Goal: Task Accomplishment & Management: Use online tool/utility

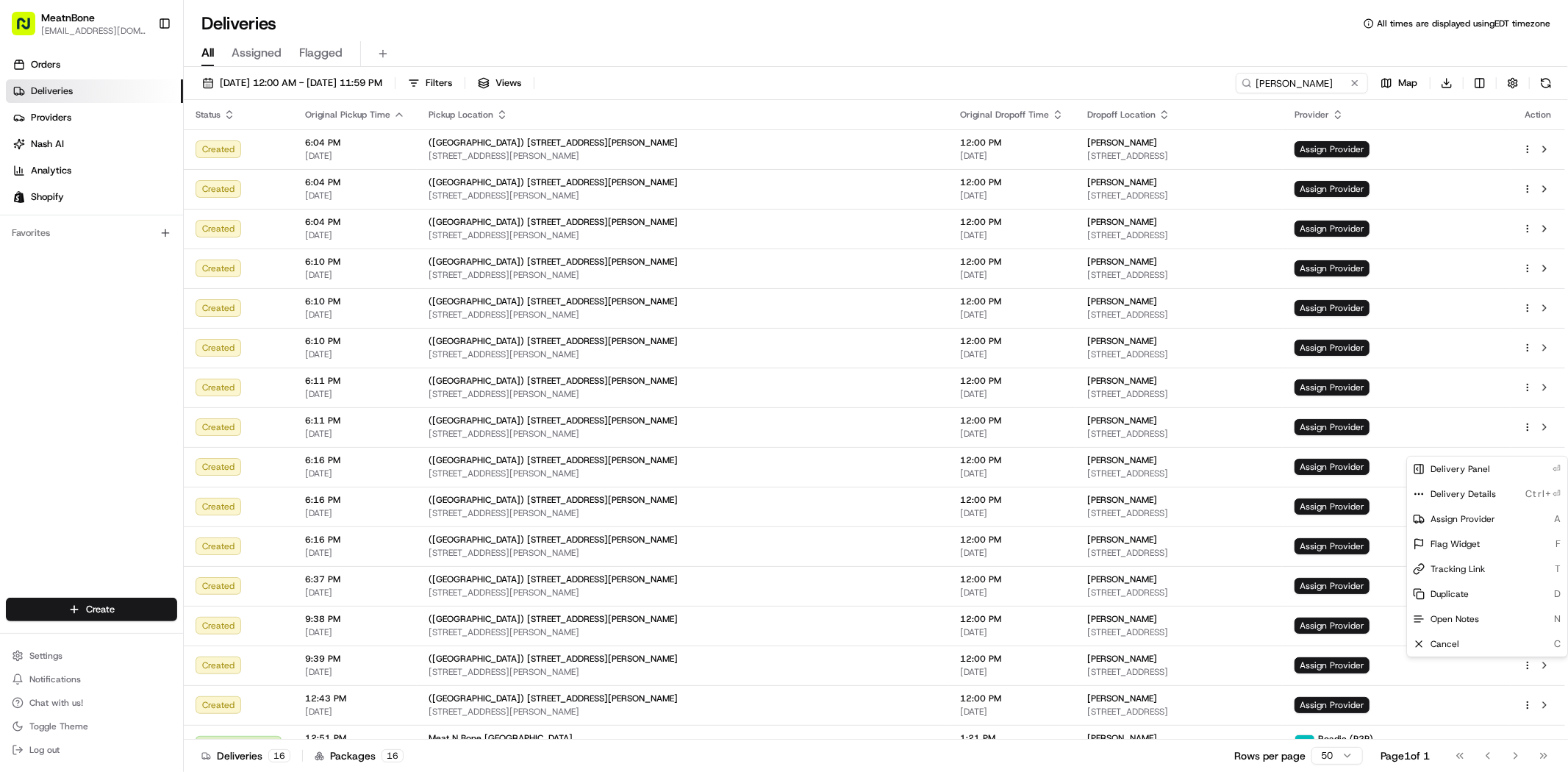
click at [1321, 91] on html "MeatnBone [EMAIL_ADDRESS][DOMAIN_NAME] Toggle Sidebar Orders Deliveries Provide…" at bounding box center [784, 386] width 1568 height 772
click at [1321, 91] on input "[PERSON_NAME]" at bounding box center [1279, 83] width 176 height 21
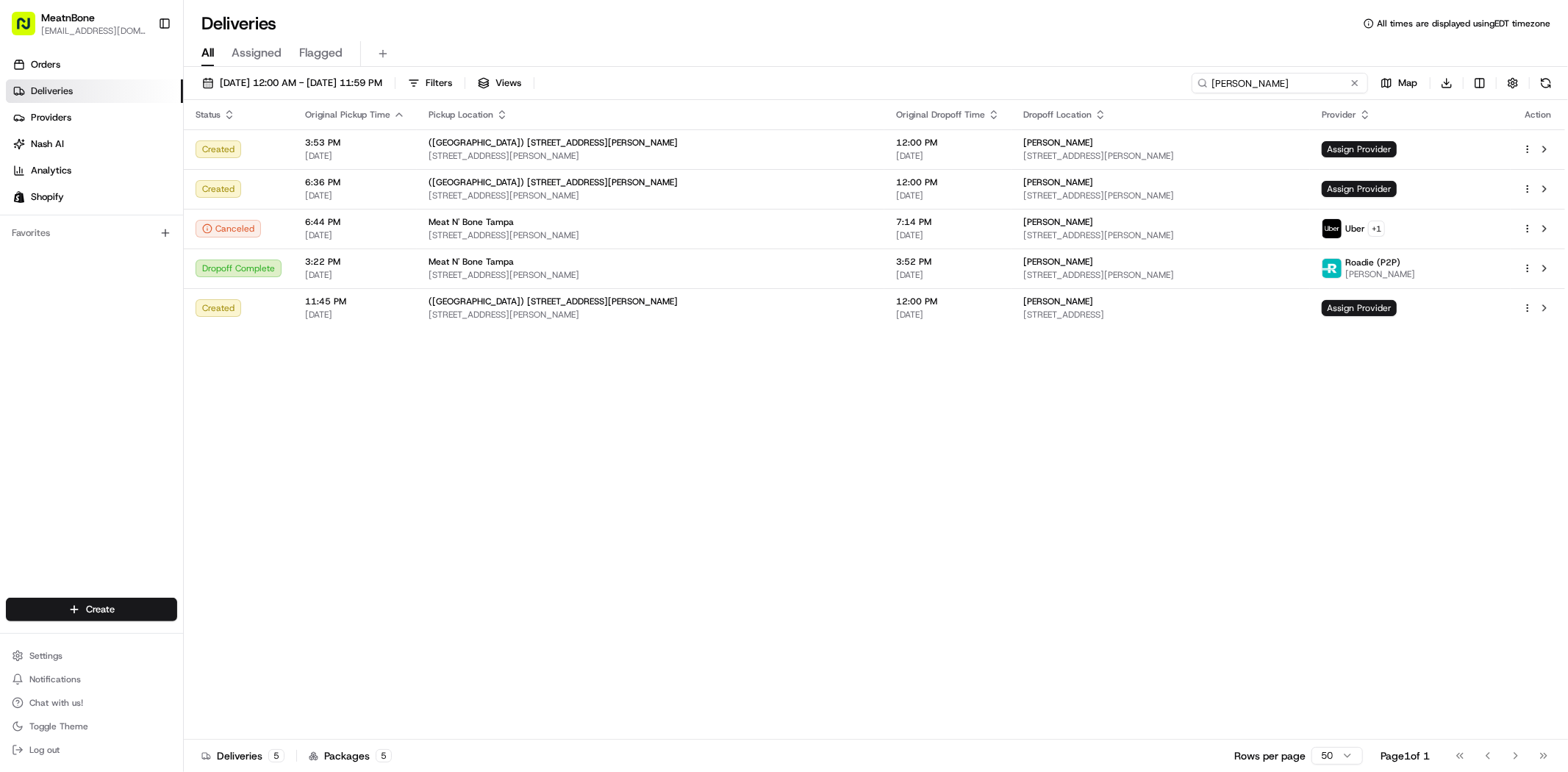
type input "[PERSON_NAME]"
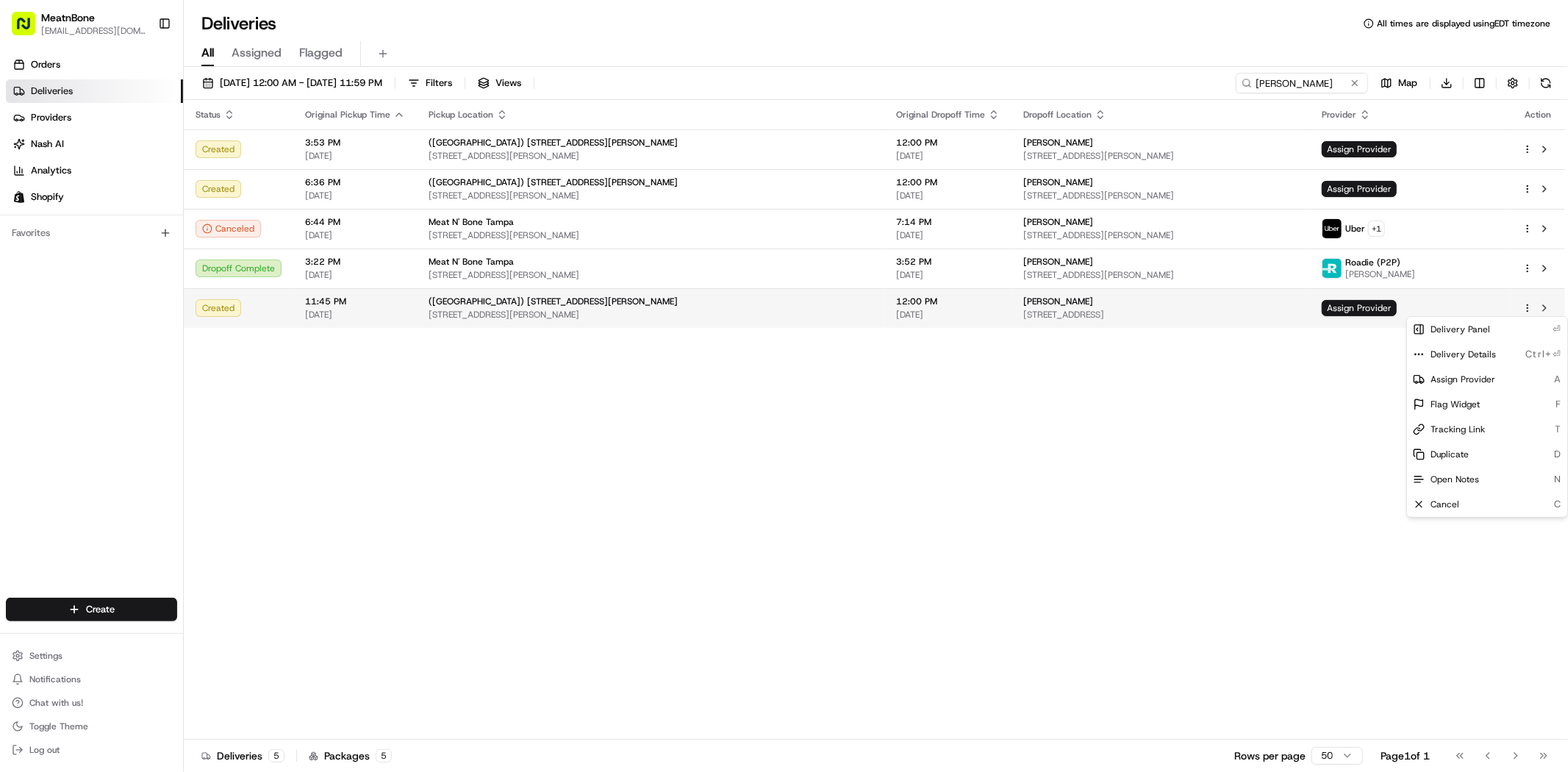
click at [1525, 309] on html "MeatnBone [EMAIL_ADDRESS][DOMAIN_NAME] Toggle Sidebar Orders Deliveries Provide…" at bounding box center [784, 386] width 1568 height 772
click at [1470, 460] on div "Duplicate D" at bounding box center [1487, 454] width 160 height 25
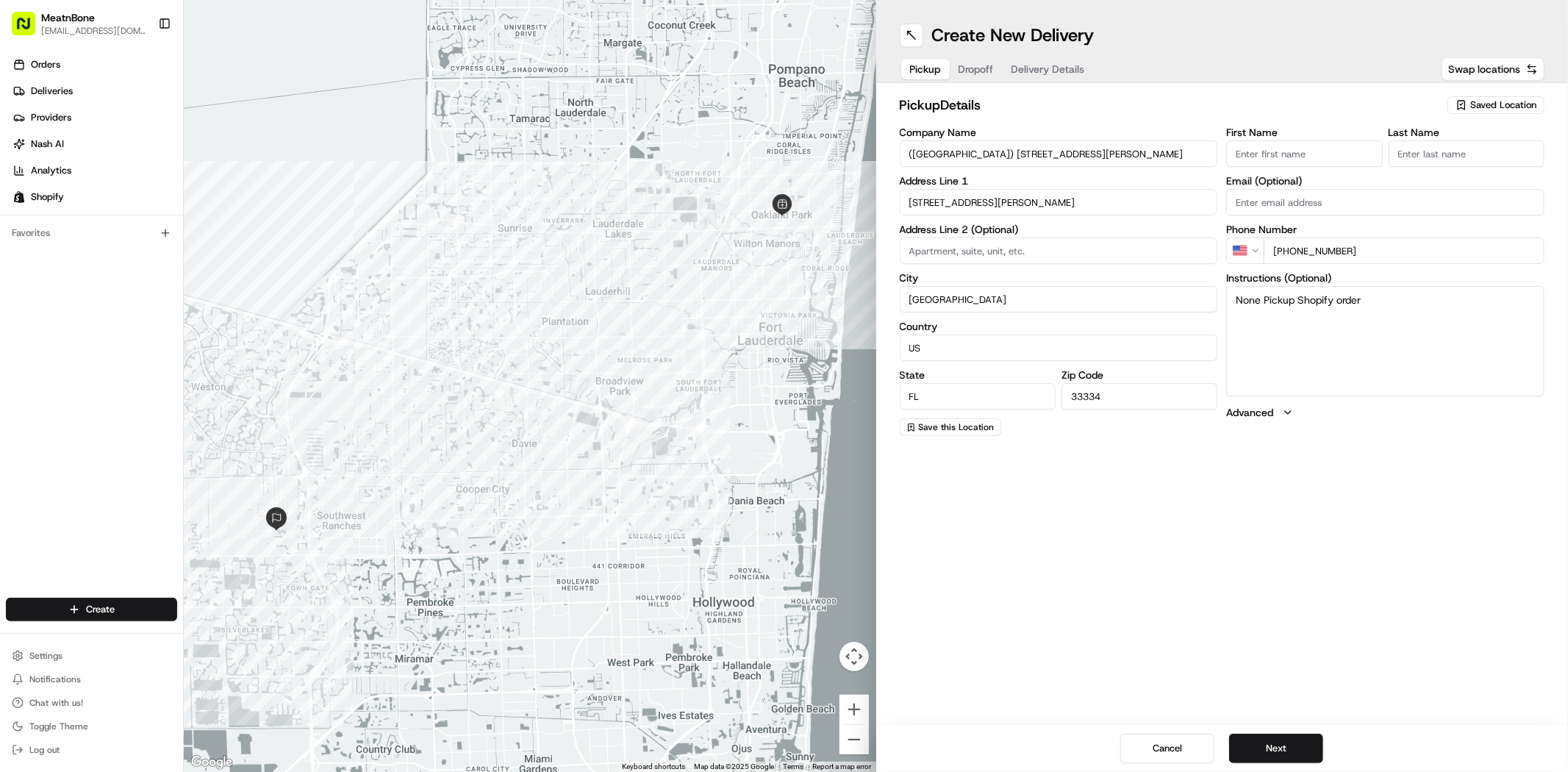
click at [1515, 107] on span "Saved Location" at bounding box center [1503, 105] width 66 height 14
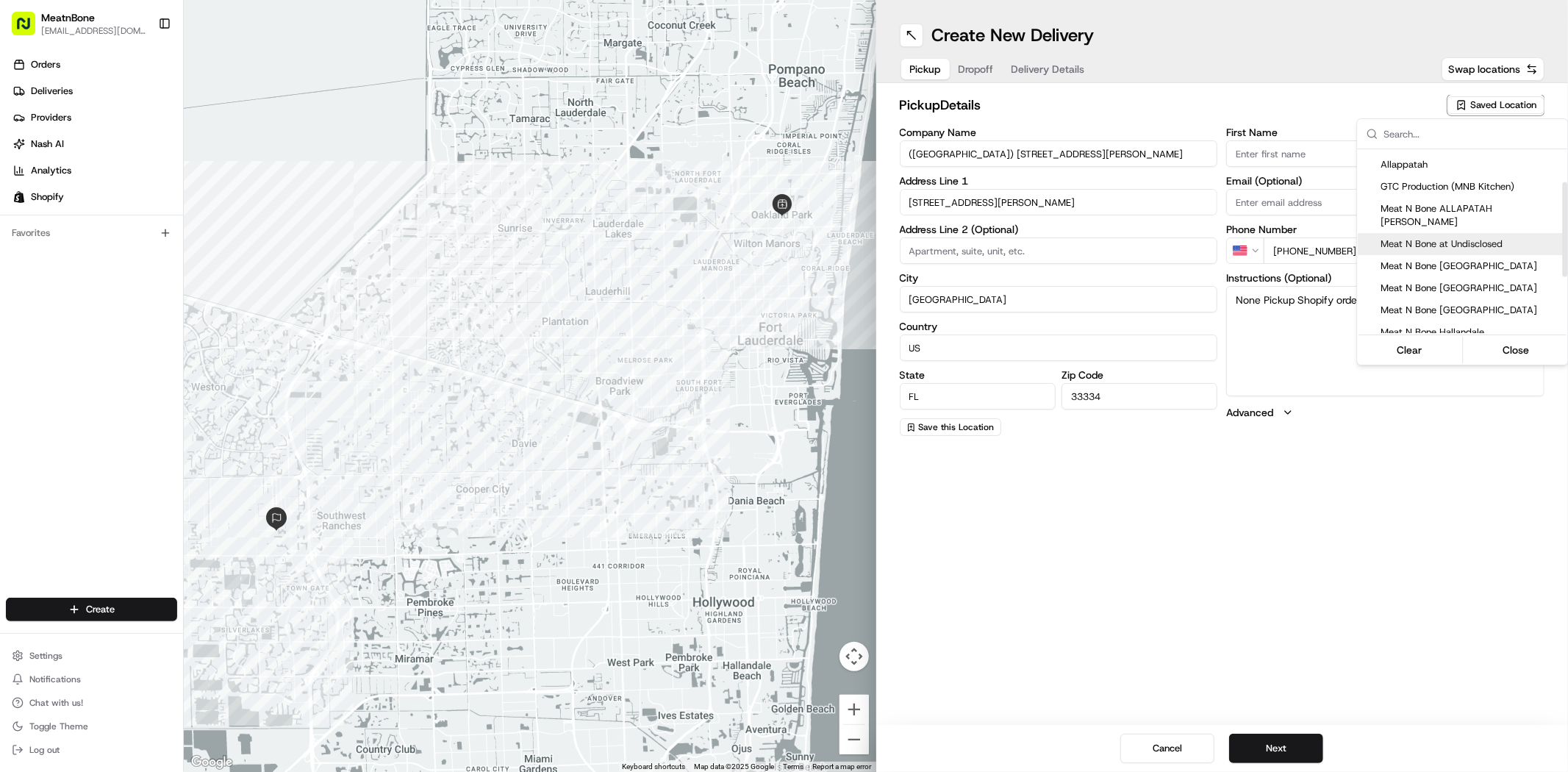
scroll to position [81, 0]
click at [1458, 253] on span "Meat N Bone Coral Springs" at bounding box center [1471, 259] width 181 height 14
type input "Meat N Bone Coral Springs"
type input "9813 W Sample Rd"
type input "Coral Springs"
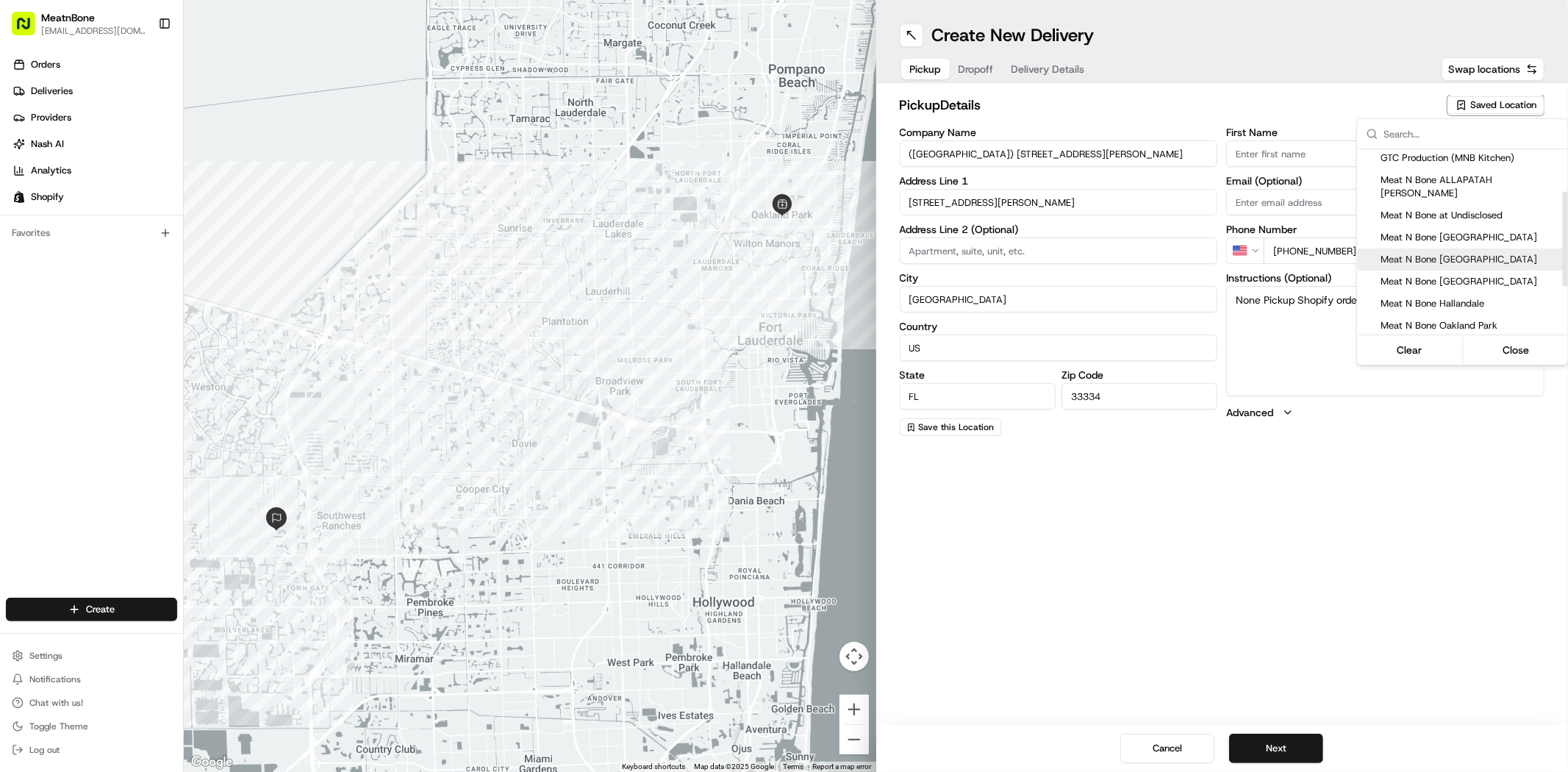
type input "33065"
type input "Ron"
type input "+1 954 752 6290"
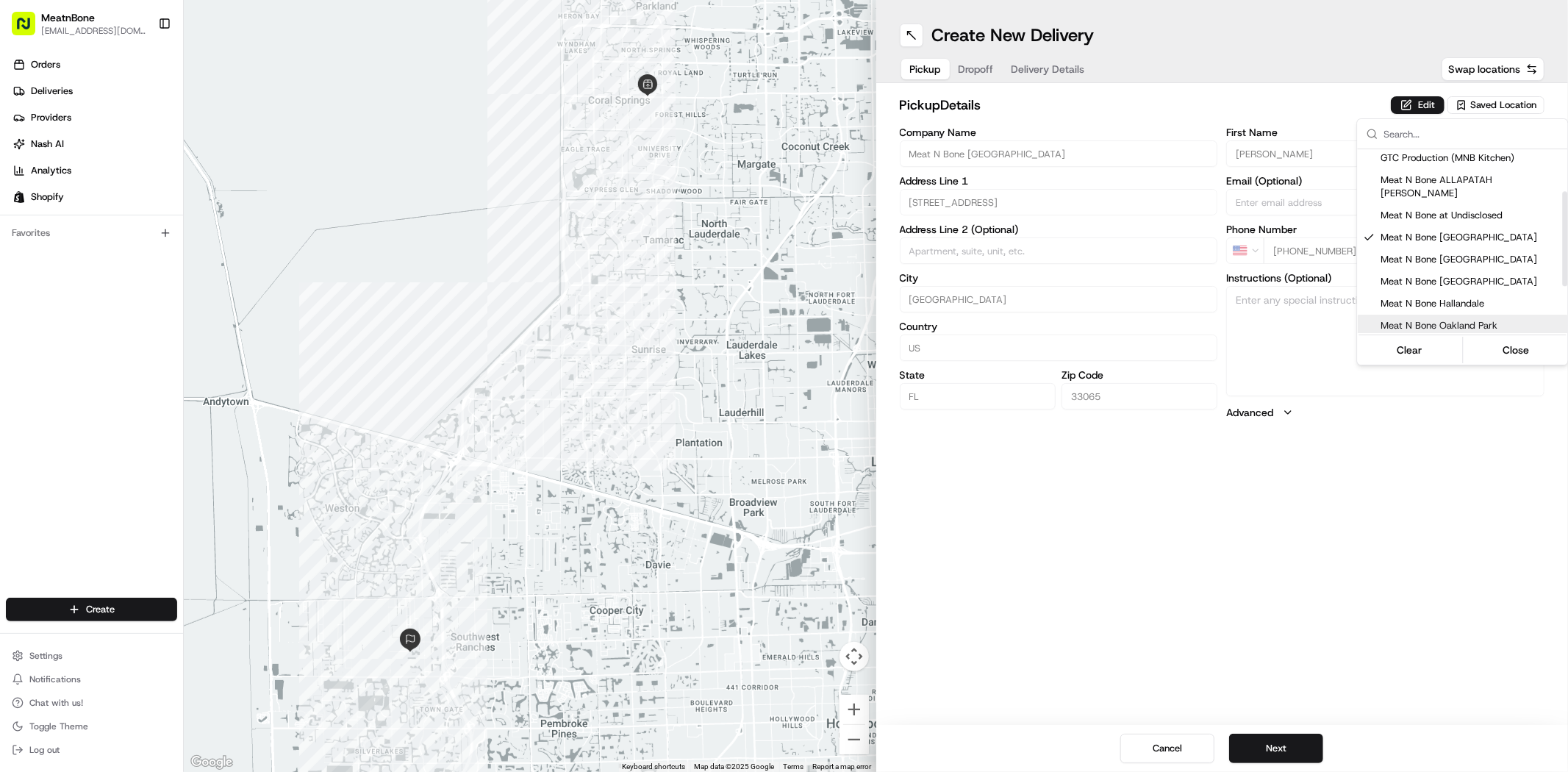
drag, startPoint x: 1265, startPoint y: 603, endPoint x: 1283, endPoint y: 656, distance: 56.0
click at [1268, 606] on html "MeatnBone dnguyen@meatnbone.com Toggle Sidebar Orders Deliveries Providers Nash…" at bounding box center [784, 386] width 1568 height 772
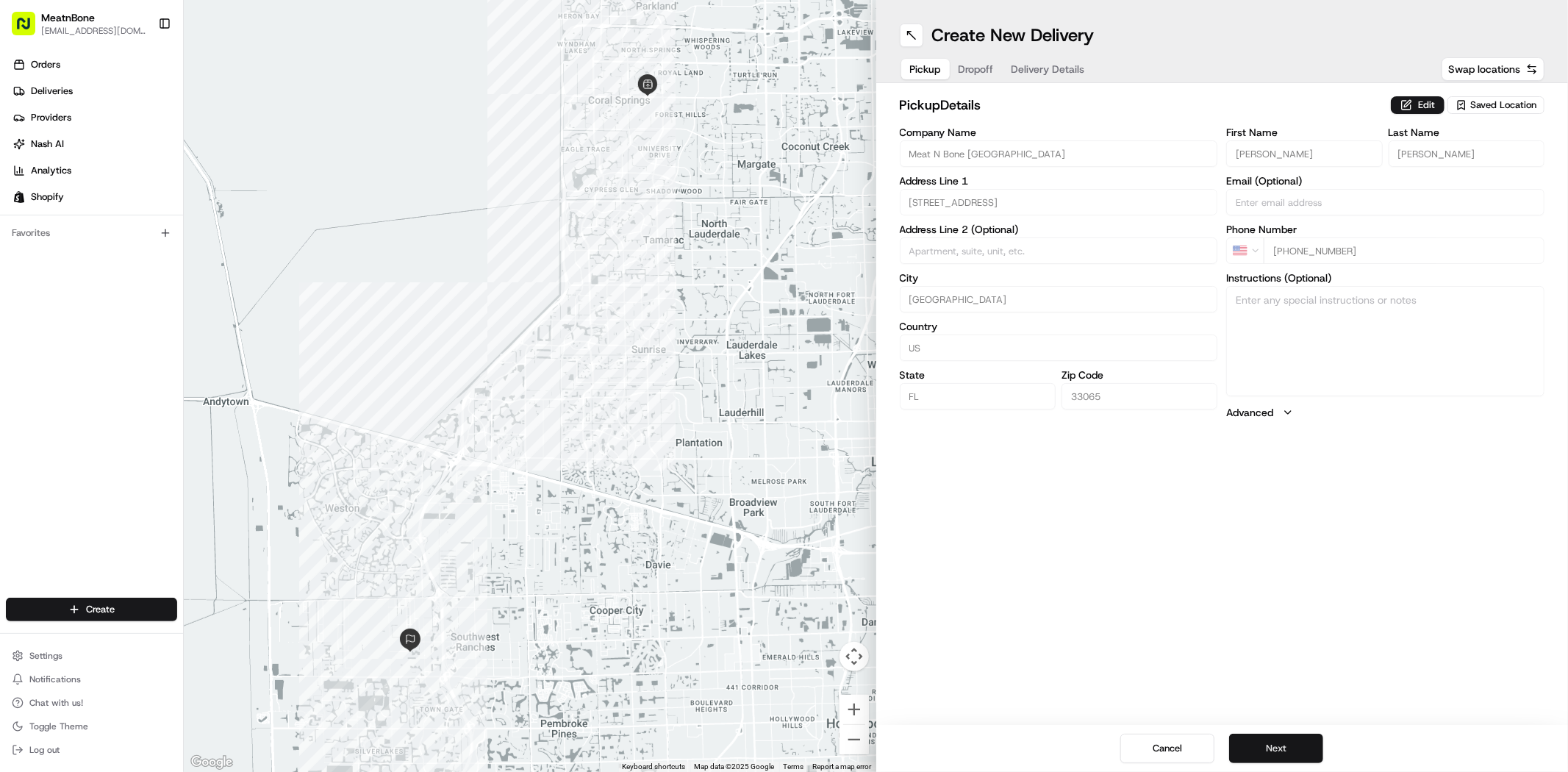
click at [1305, 739] on button "Next" at bounding box center [1276, 748] width 94 height 30
click at [1280, 748] on button "Next" at bounding box center [1276, 748] width 94 height 30
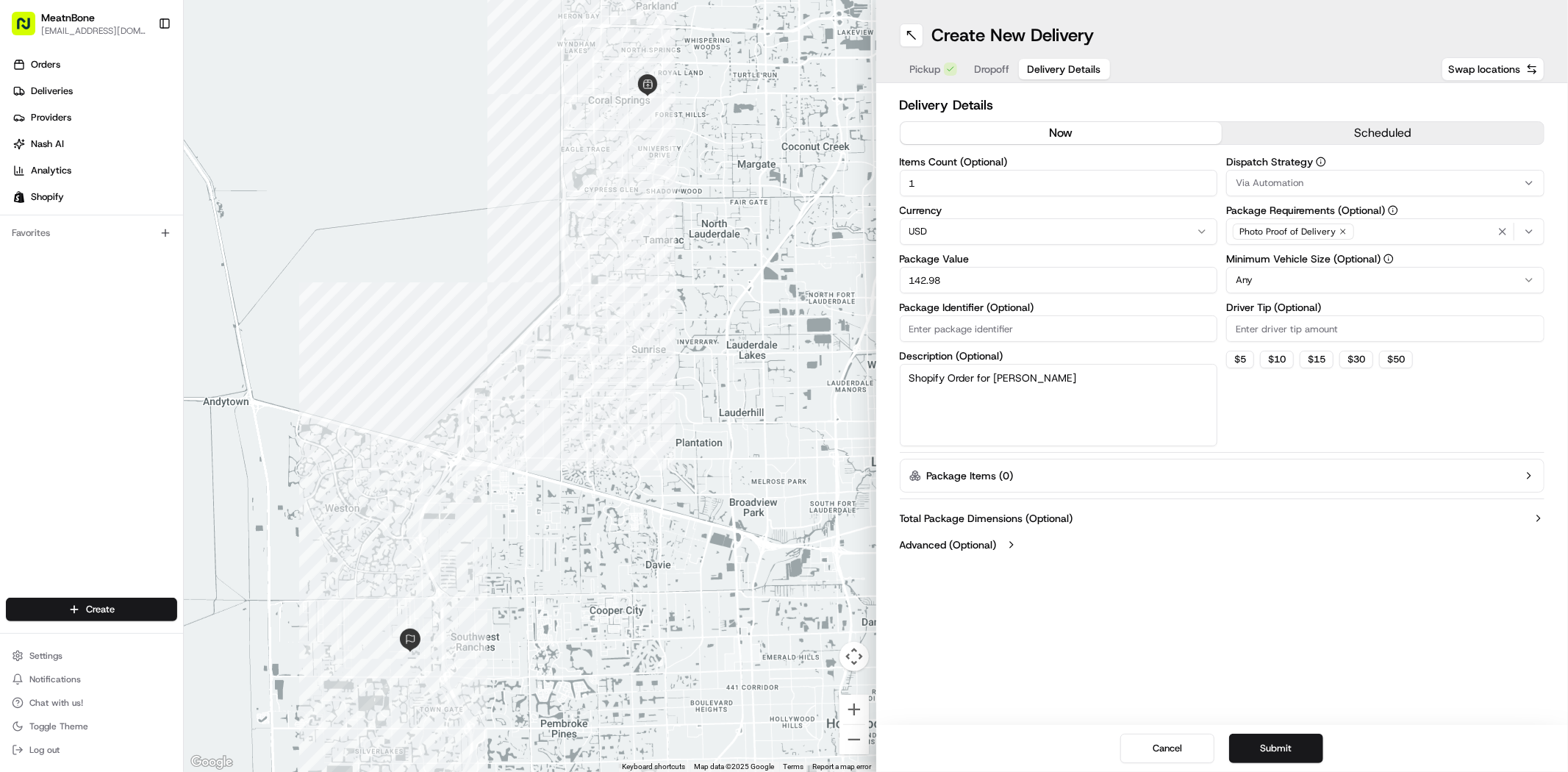
click at [1052, 283] on input "142.98" at bounding box center [1059, 279] width 318 height 26
type input "143.00"
click at [1143, 380] on textarea "Shopify Order for Michael Calamaro" at bounding box center [1059, 405] width 318 height 82
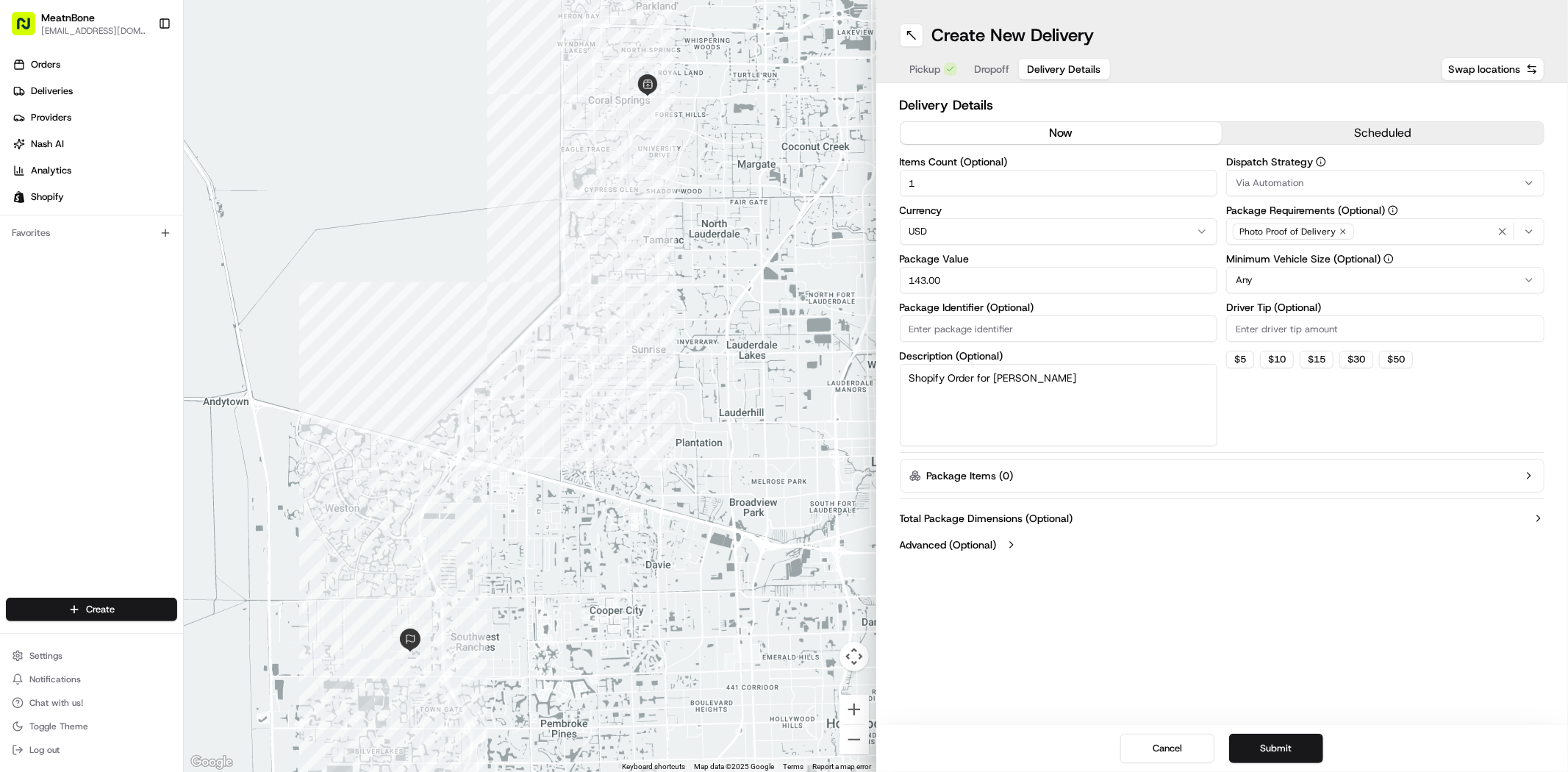
click at [1143, 380] on textarea "Shopify Order for Michael Calamaro" at bounding box center [1059, 405] width 318 height 82
type textarea "Meat"
click at [1250, 413] on div "Dispatch Strategy Via Automation Package Requirements (Optional) Photo Proof of…" at bounding box center [1385, 301] width 318 height 290
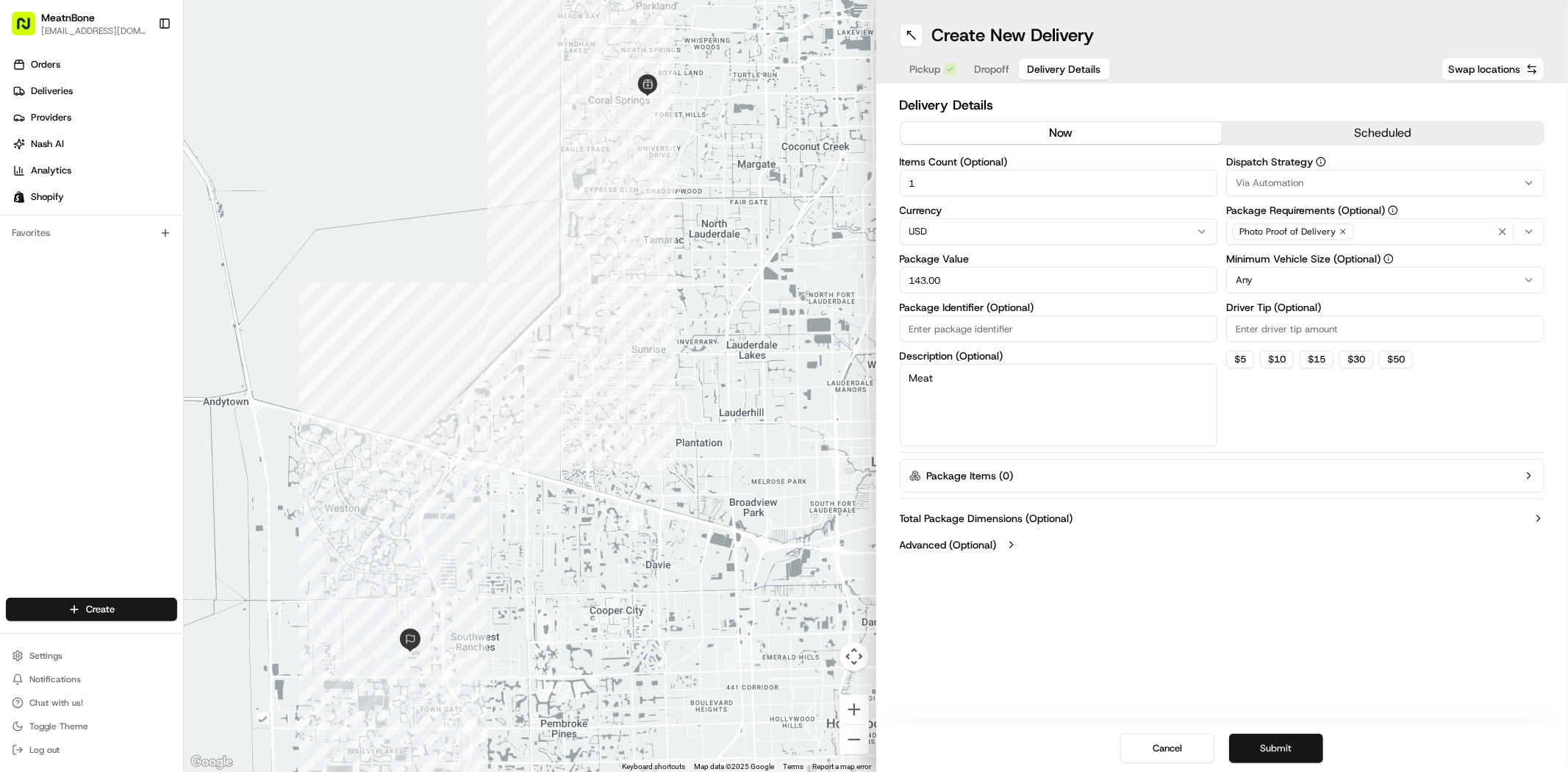
click at [1309, 744] on button "Submit" at bounding box center [1276, 748] width 94 height 30
